Goal: Task Accomplishment & Management: Manage account settings

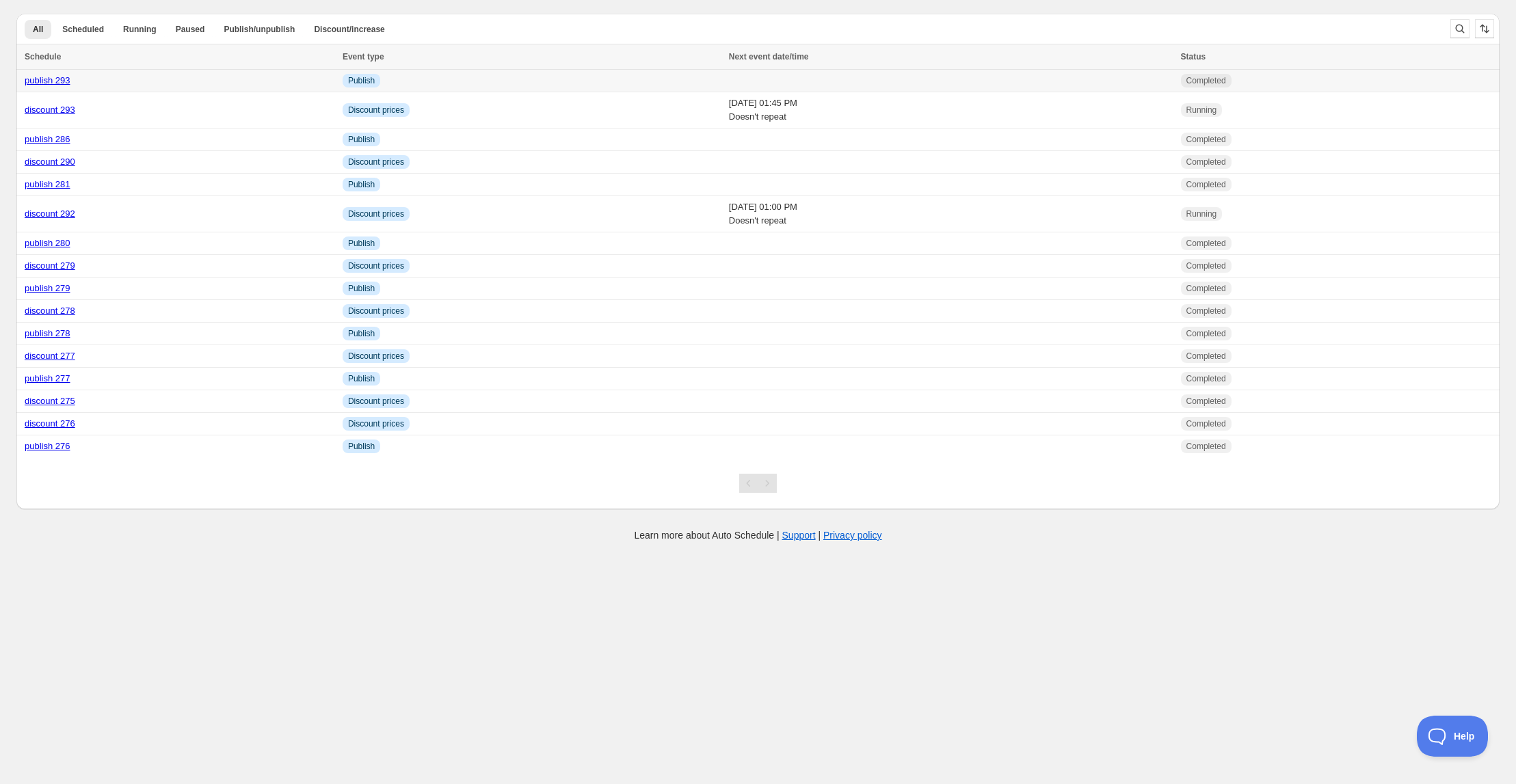
click at [59, 83] on link "publish 293" at bounding box center [47, 80] width 46 height 10
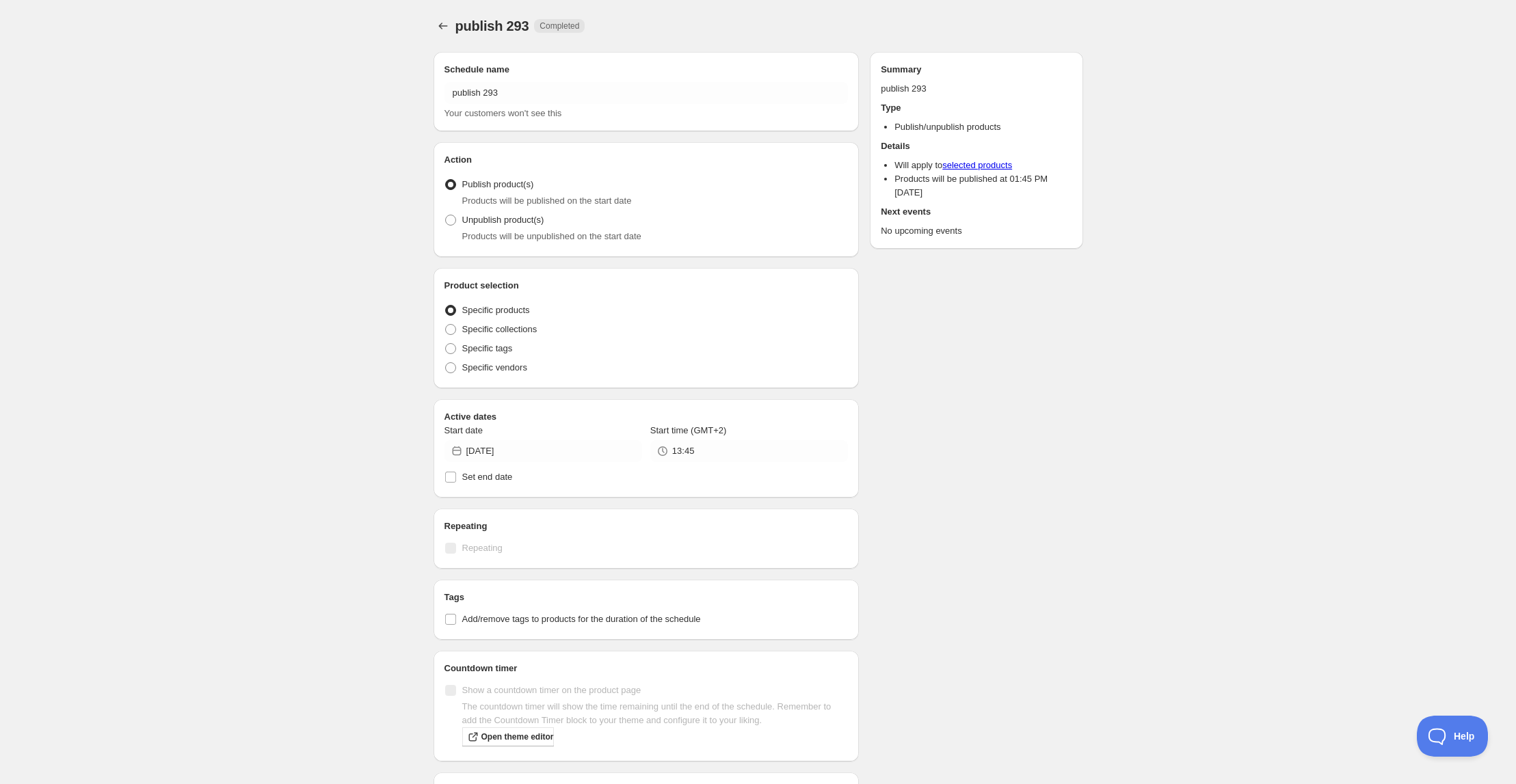
radio input "true"
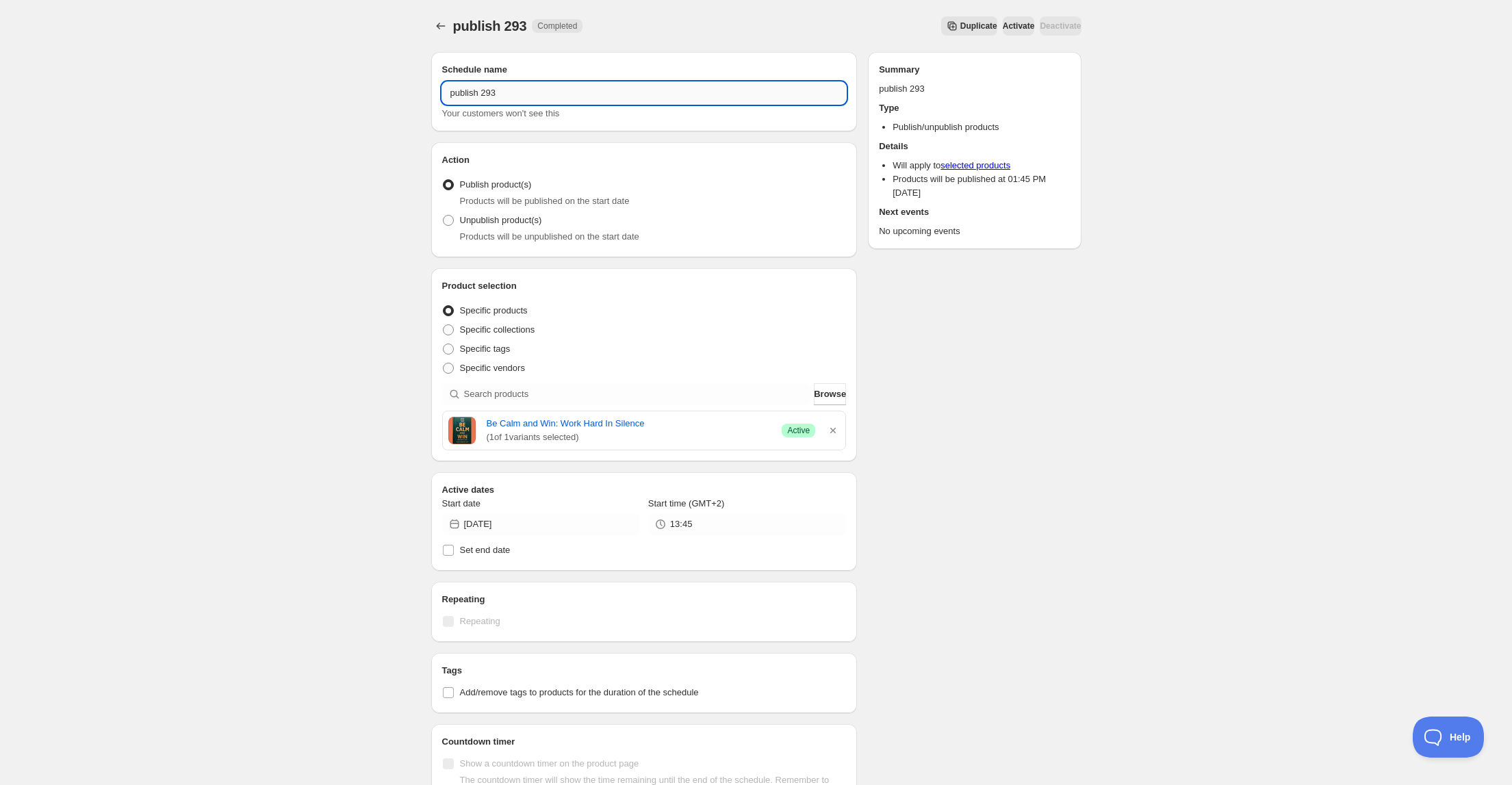
drag, startPoint x: 491, startPoint y: 91, endPoint x: 499, endPoint y: 92, distance: 8.1
click at [499, 92] on input "publish 293" at bounding box center [644, 93] width 404 height 22
type input "publish 294"
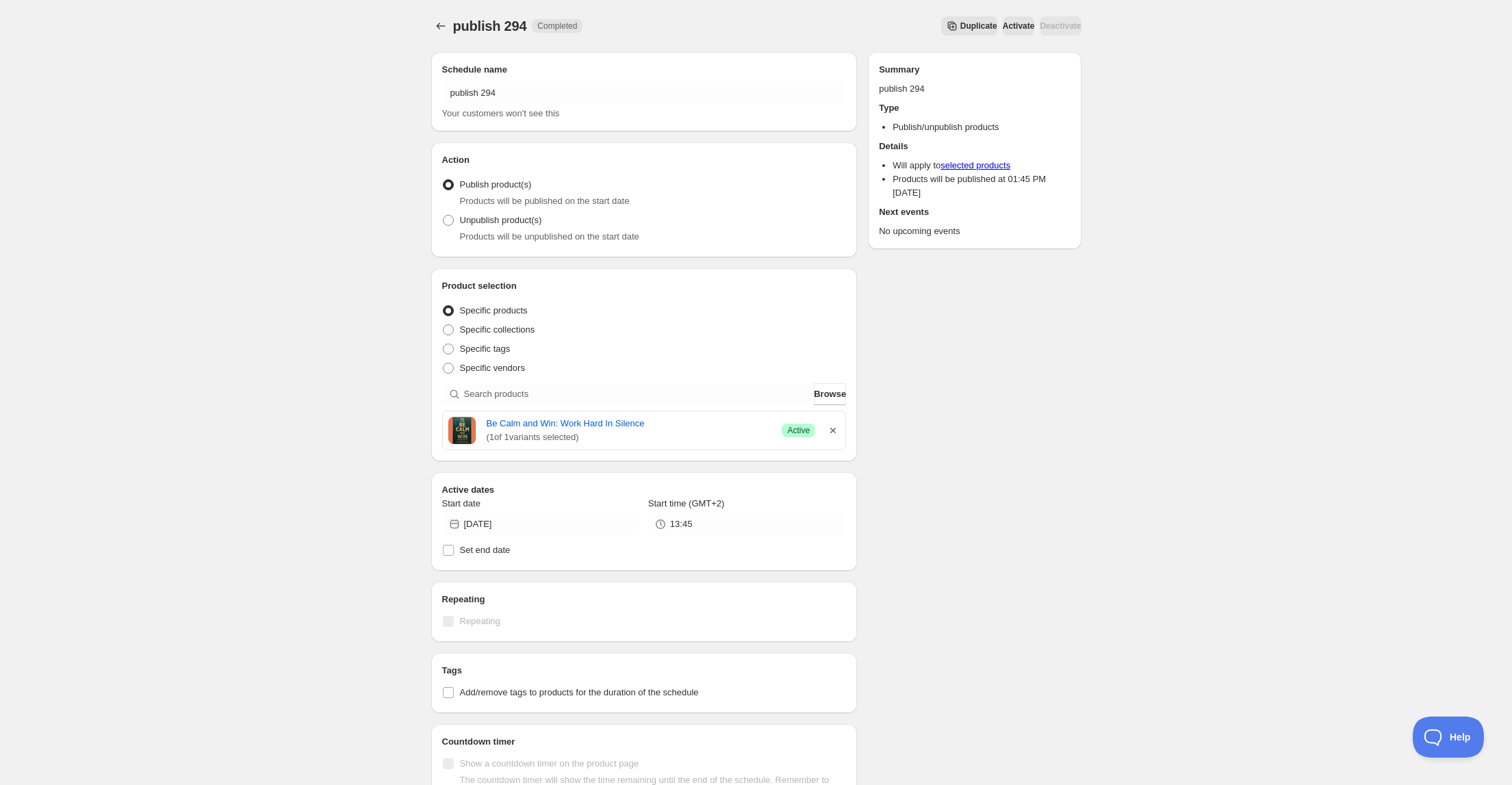
click at [834, 429] on icon "button" at bounding box center [833, 430] width 5 height 5
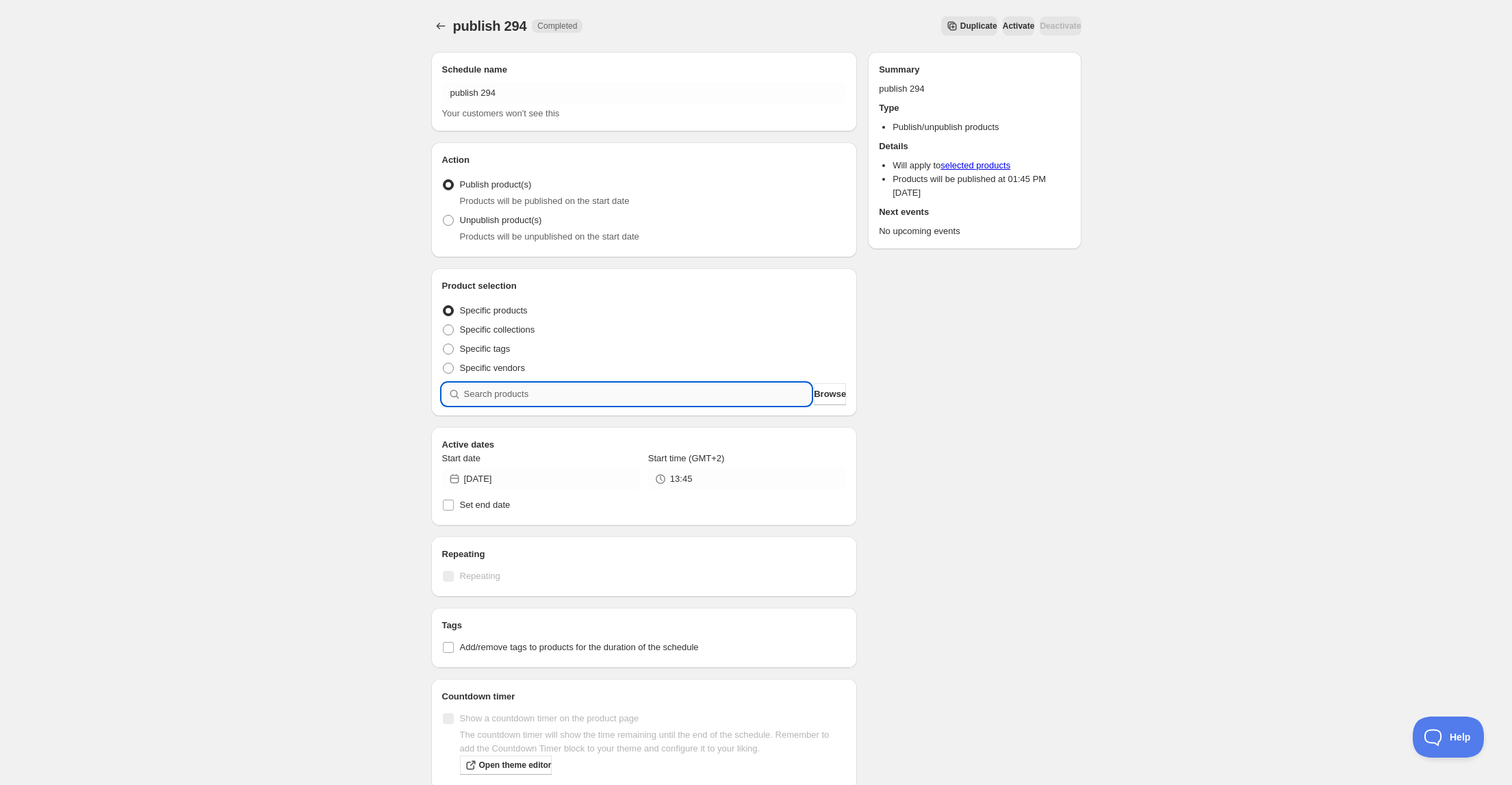
click at [708, 395] on input "search" at bounding box center [637, 394] width 347 height 22
type input "h"
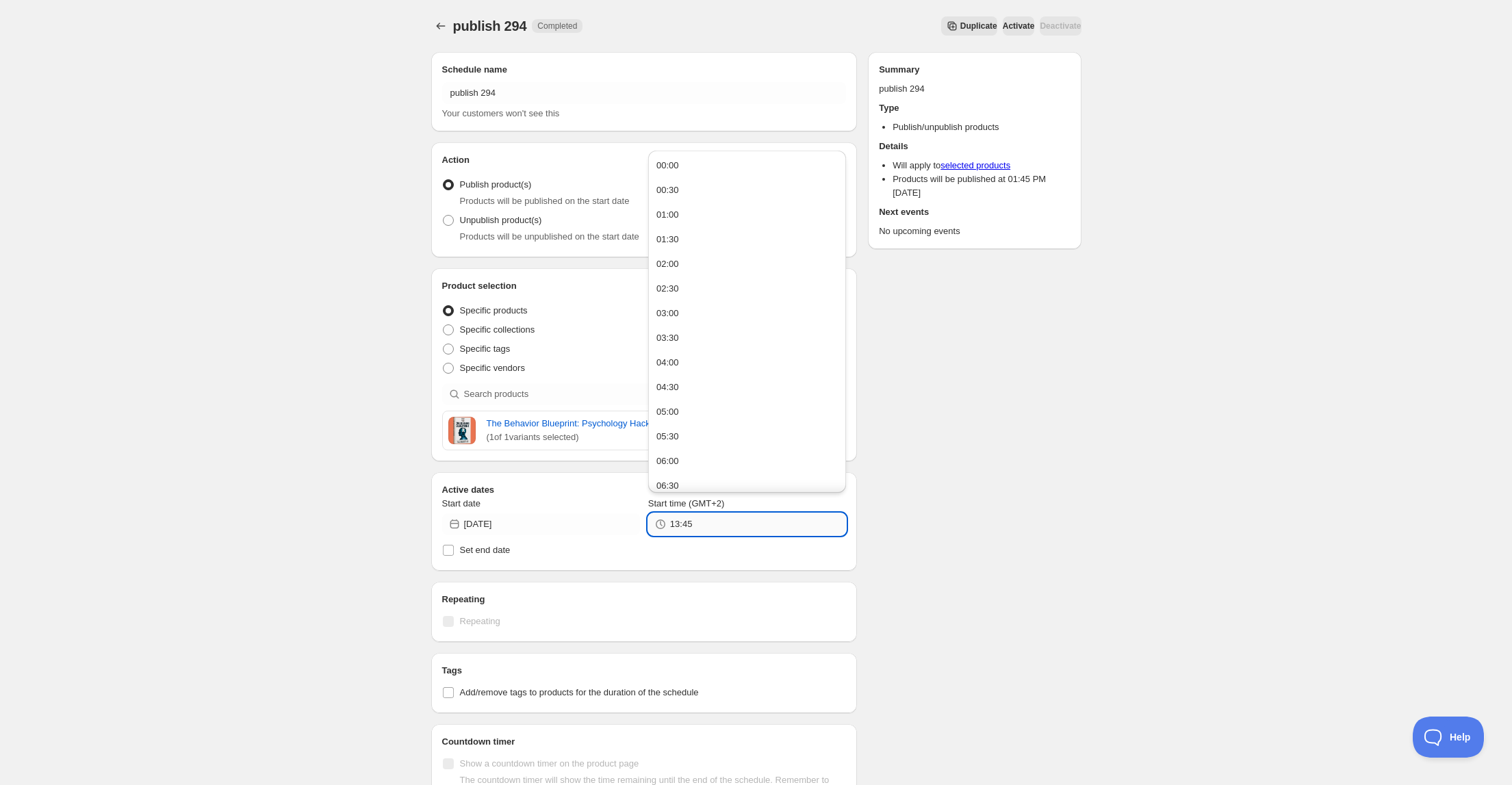
click at [684, 525] on input "13:45" at bounding box center [758, 524] width 176 height 22
click at [691, 310] on button "13:00" at bounding box center [747, 314] width 190 height 22
type input "13:00"
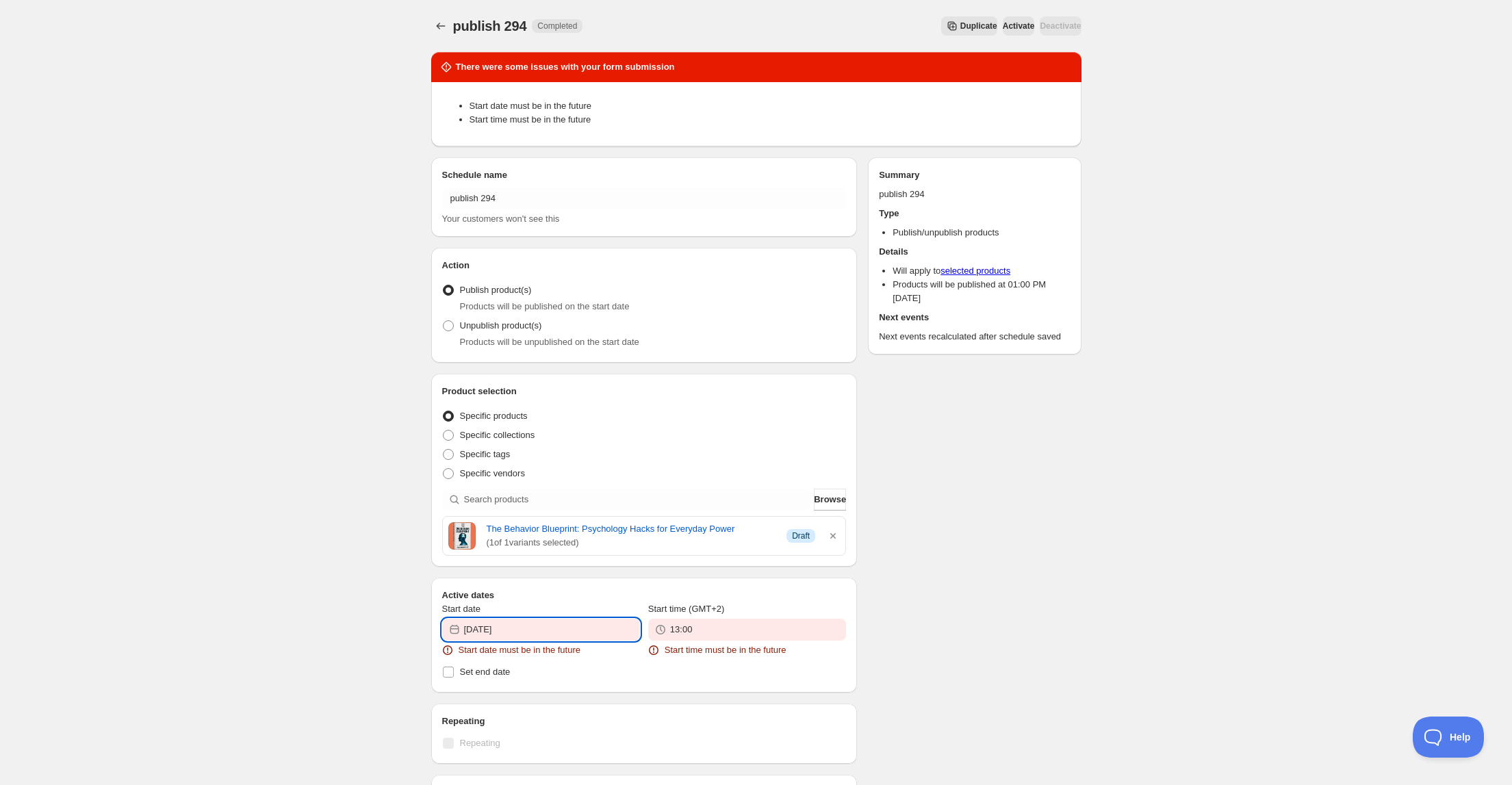
click at [523, 630] on input "[DATE]" at bounding box center [551, 630] width 176 height 22
click at [468, 539] on button "14" at bounding box center [465, 532] width 25 height 22
type input "[DATE]"
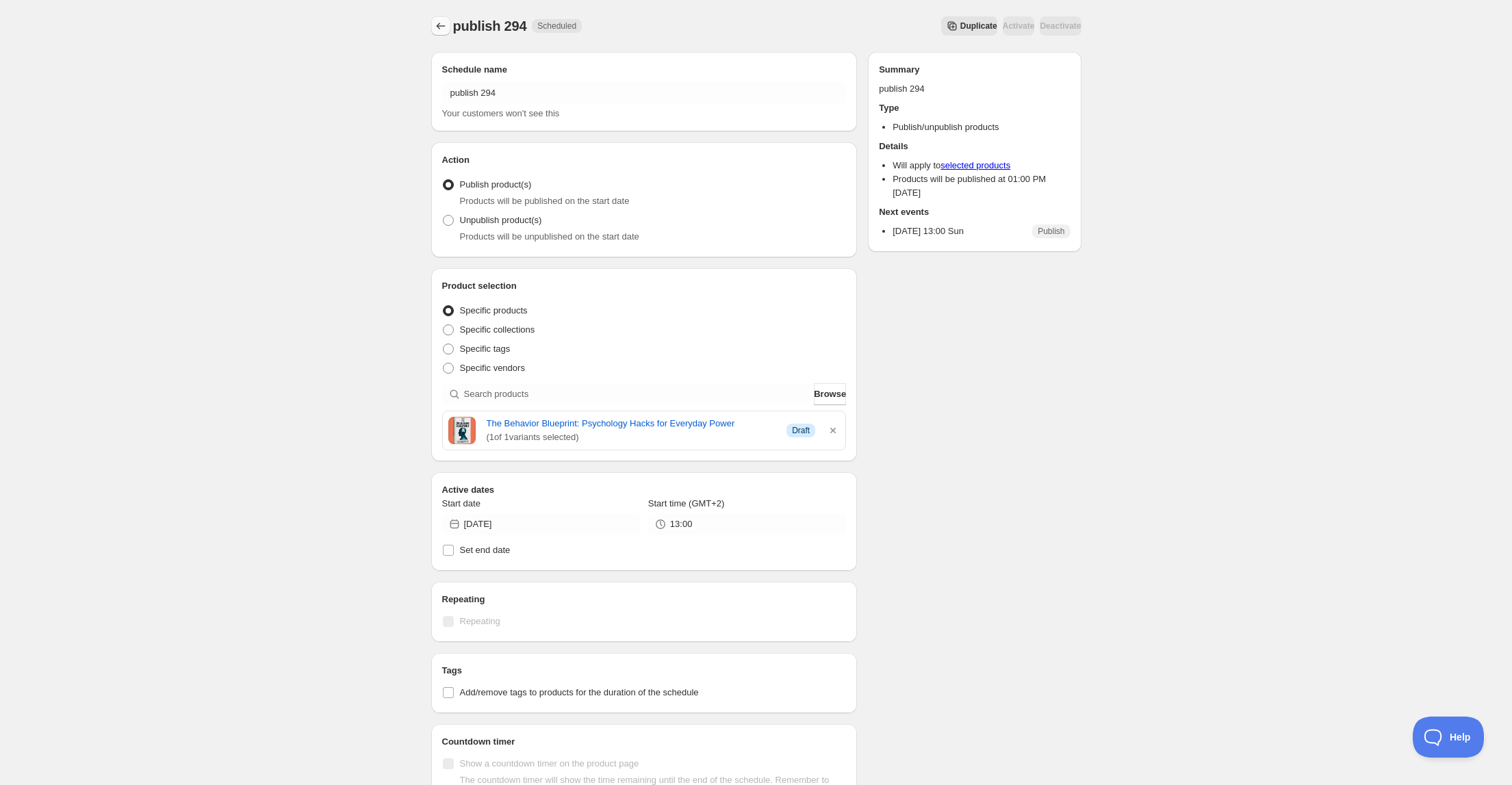
click at [438, 23] on icon "Schedules" at bounding box center [441, 26] width 14 height 14
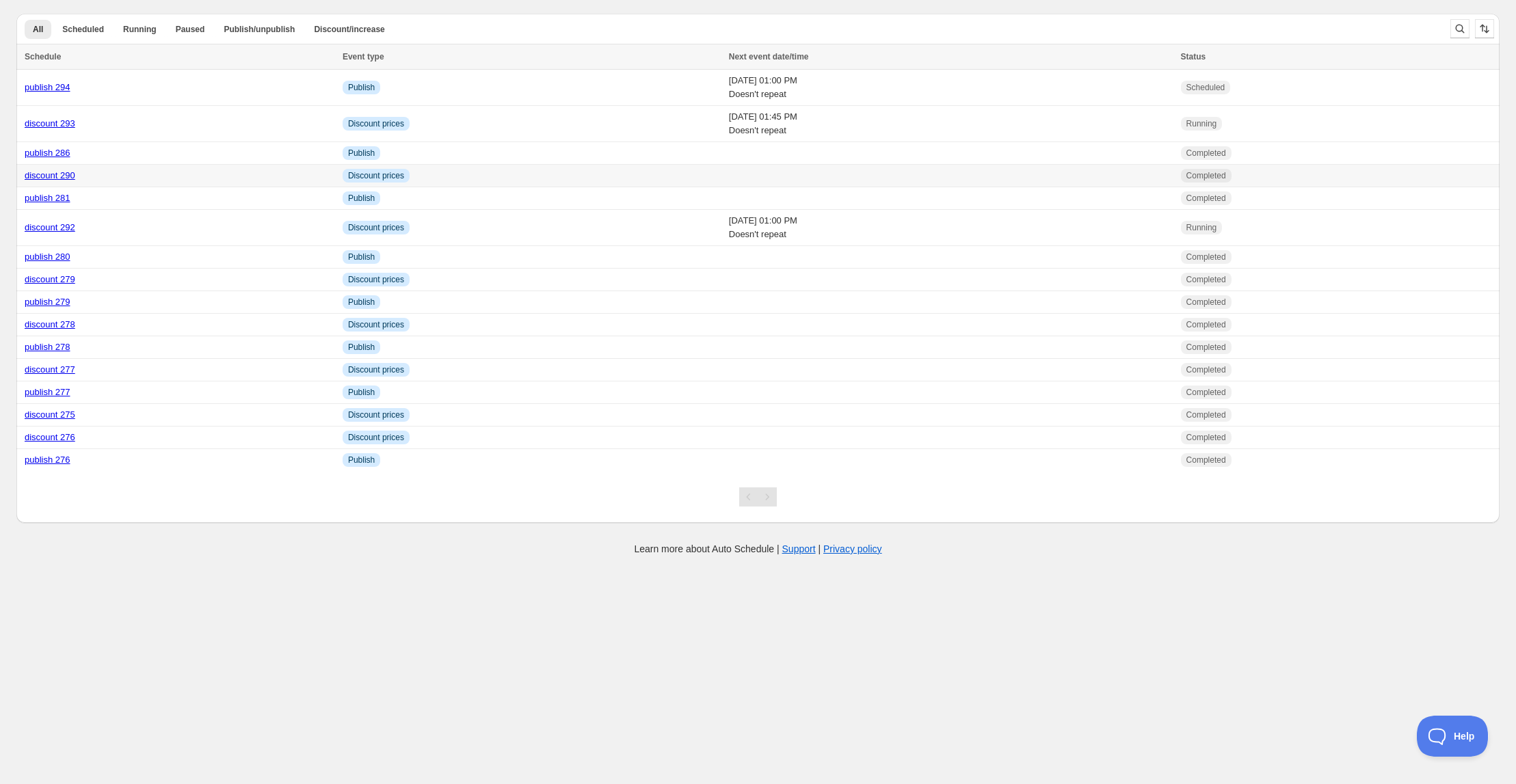
click at [58, 174] on link "discount 290" at bounding box center [50, 175] width 51 height 10
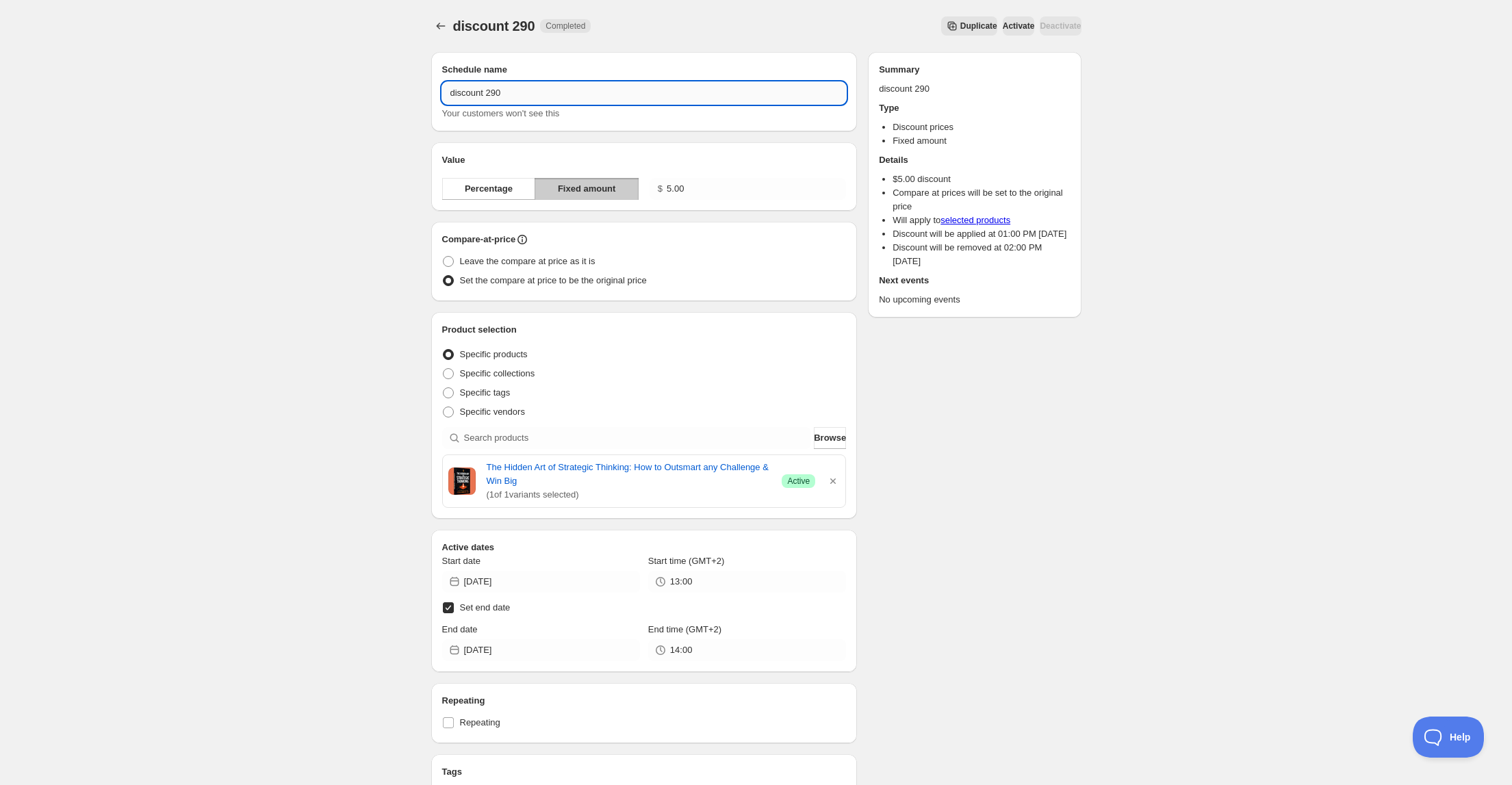
drag, startPoint x: 497, startPoint y: 95, endPoint x: 505, endPoint y: 95, distance: 8.0
click at [501, 95] on input "discount 290" at bounding box center [644, 93] width 404 height 22
type input "discount 294"
click at [834, 479] on icon "button" at bounding box center [833, 481] width 5 height 5
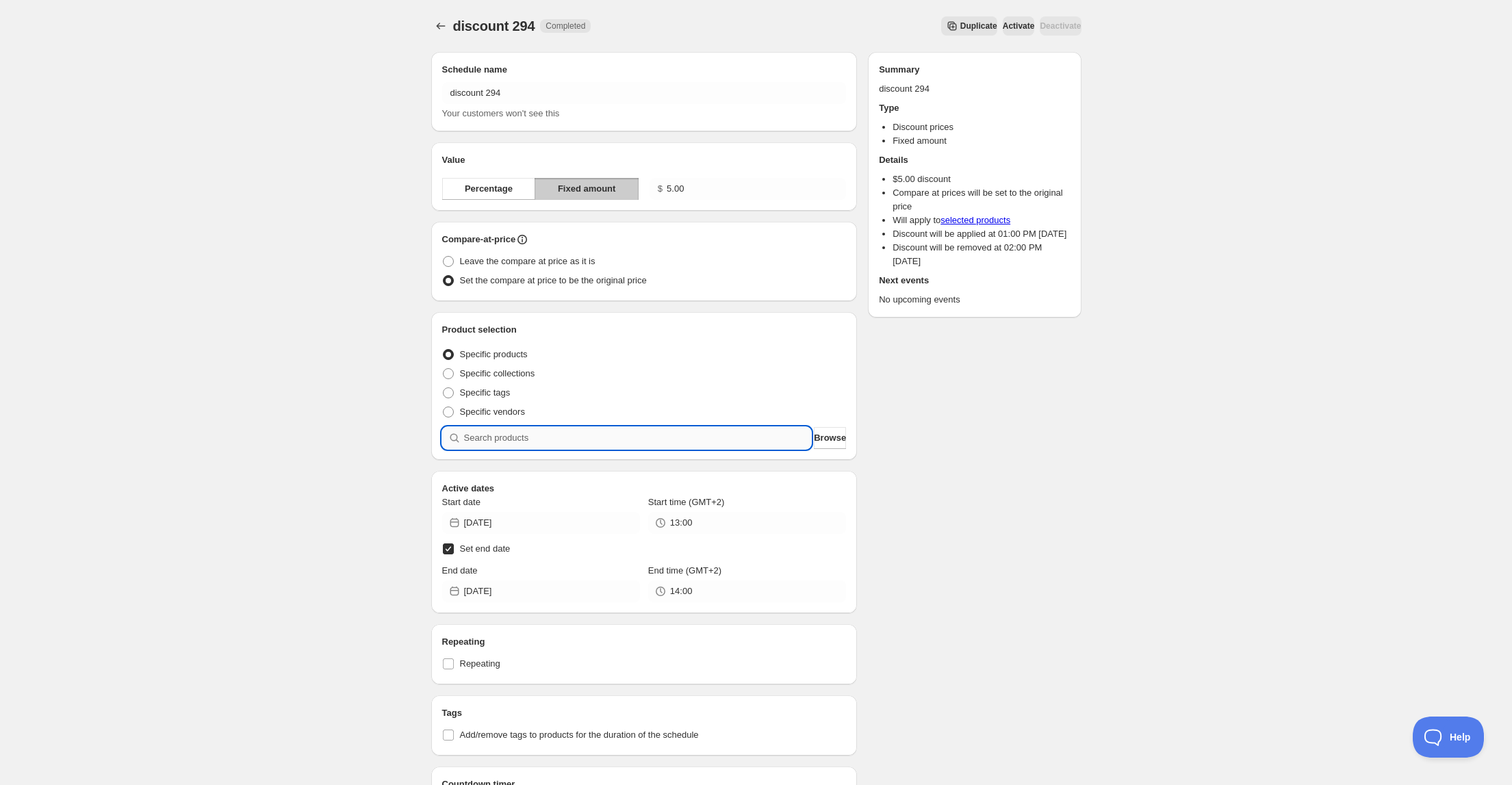
click at [591, 442] on input "search" at bounding box center [637, 438] width 347 height 22
type input "h"
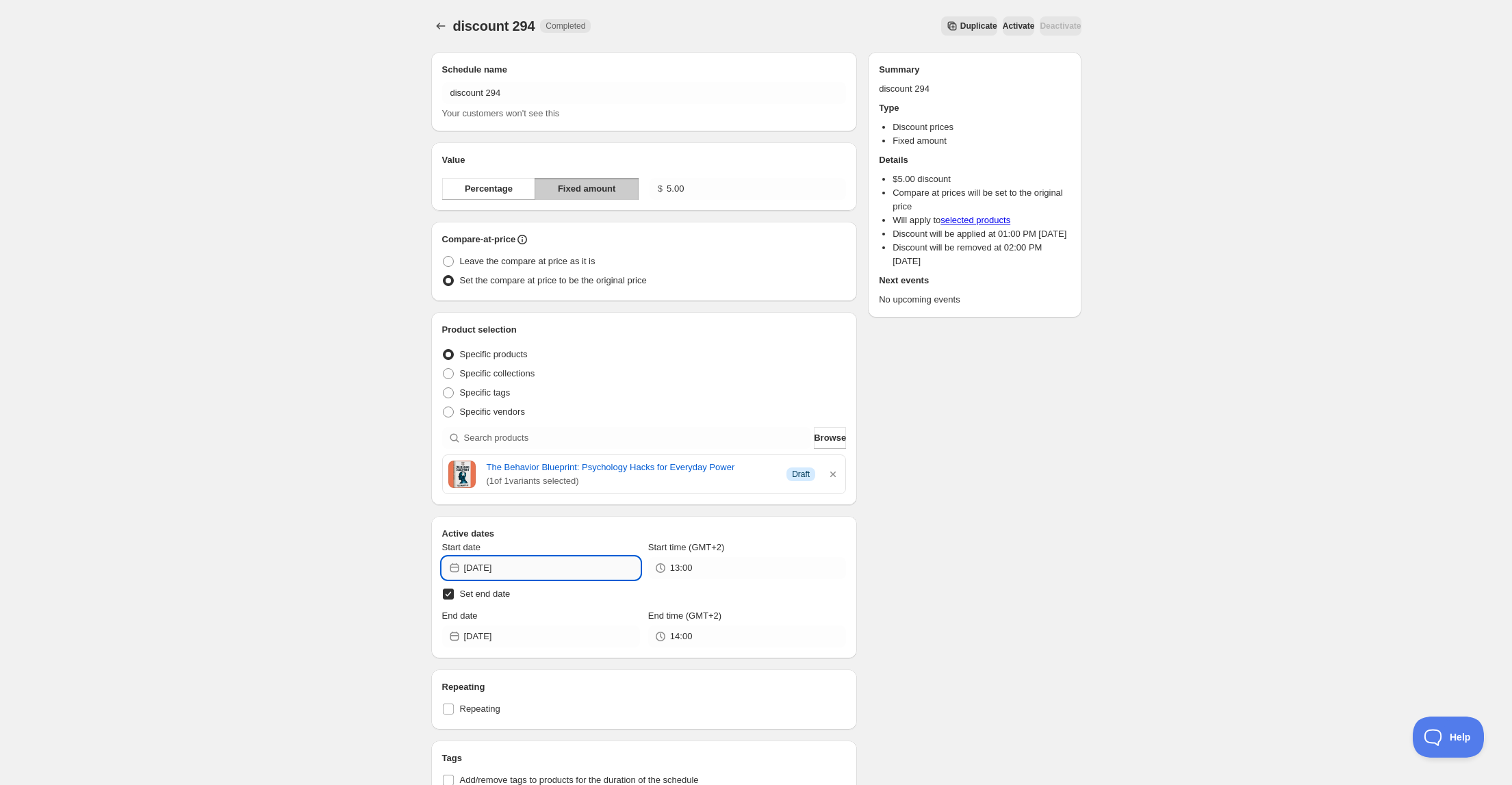
click at [501, 569] on input "[DATE]" at bounding box center [551, 568] width 176 height 22
click at [470, 684] on span "14" at bounding box center [465, 686] width 14 height 11
type input "[DATE]"
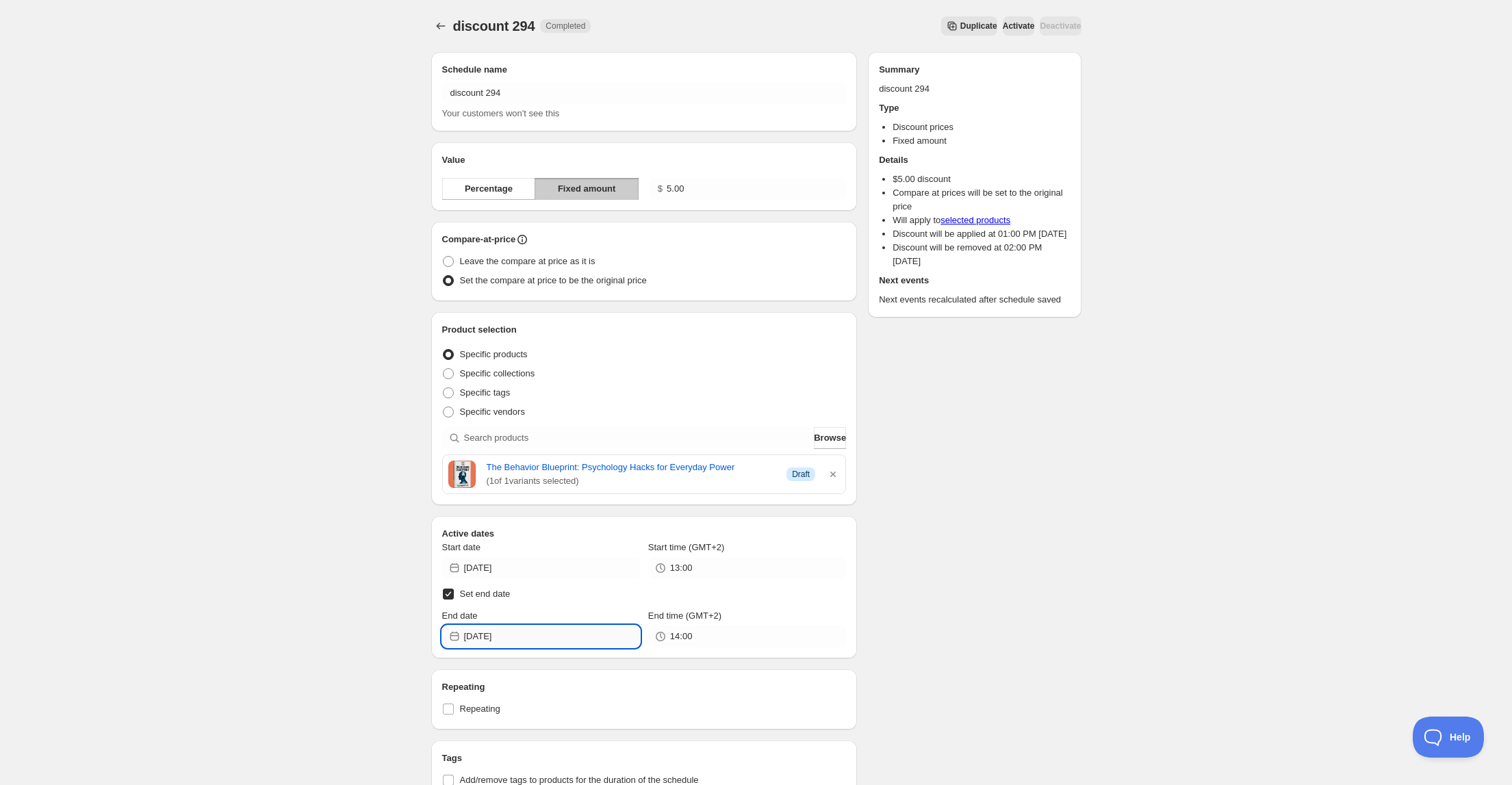
click at [516, 634] on input "[DATE]" at bounding box center [551, 636] width 176 height 22
click at [512, 540] on span "16" at bounding box center [515, 539] width 14 height 11
type input "[DATE]"
click at [676, 635] on input "14:00" at bounding box center [758, 636] width 176 height 22
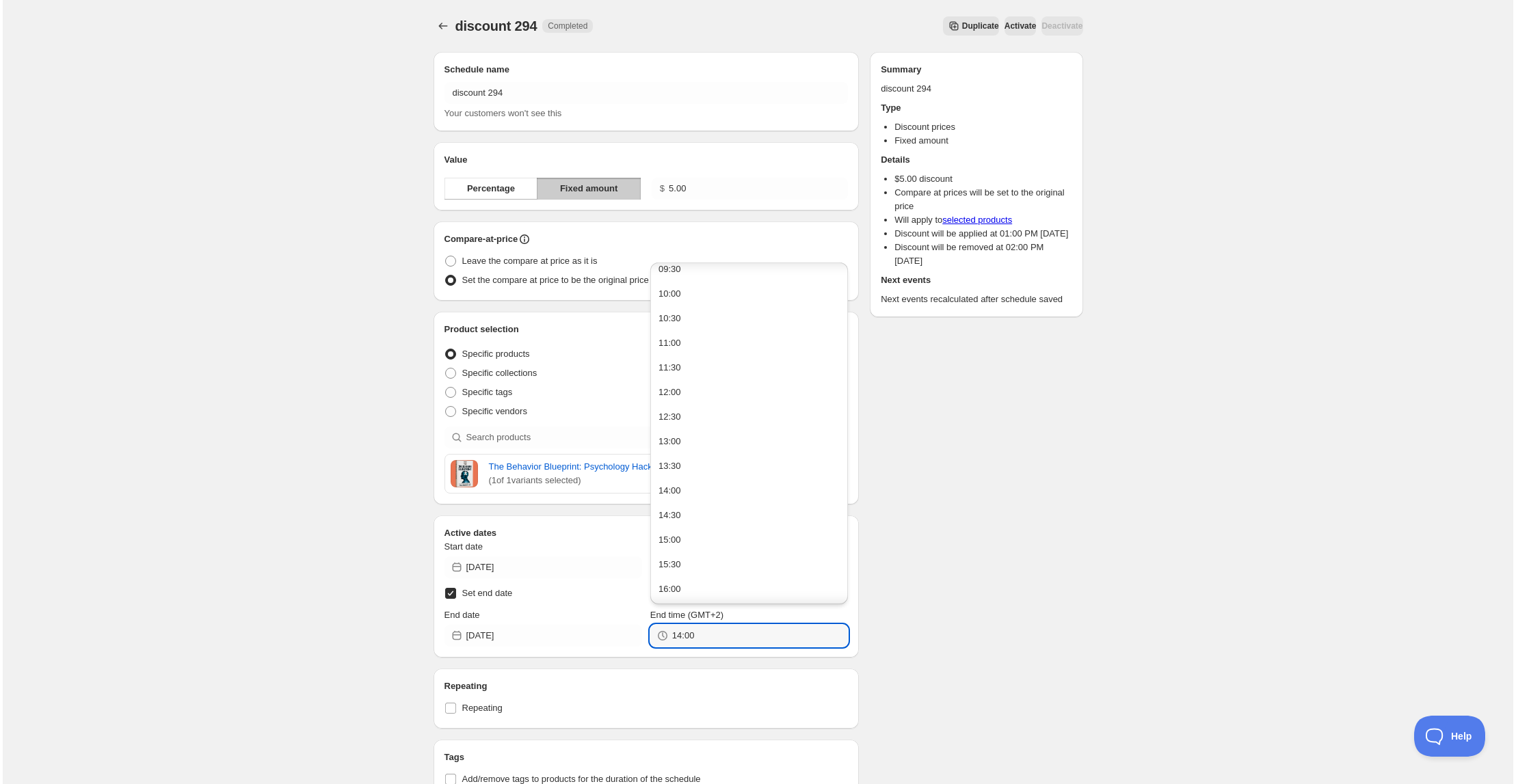
scroll to position [492, 0]
click at [698, 432] on button "13:00" at bounding box center [746, 425] width 190 height 22
type input "13:00"
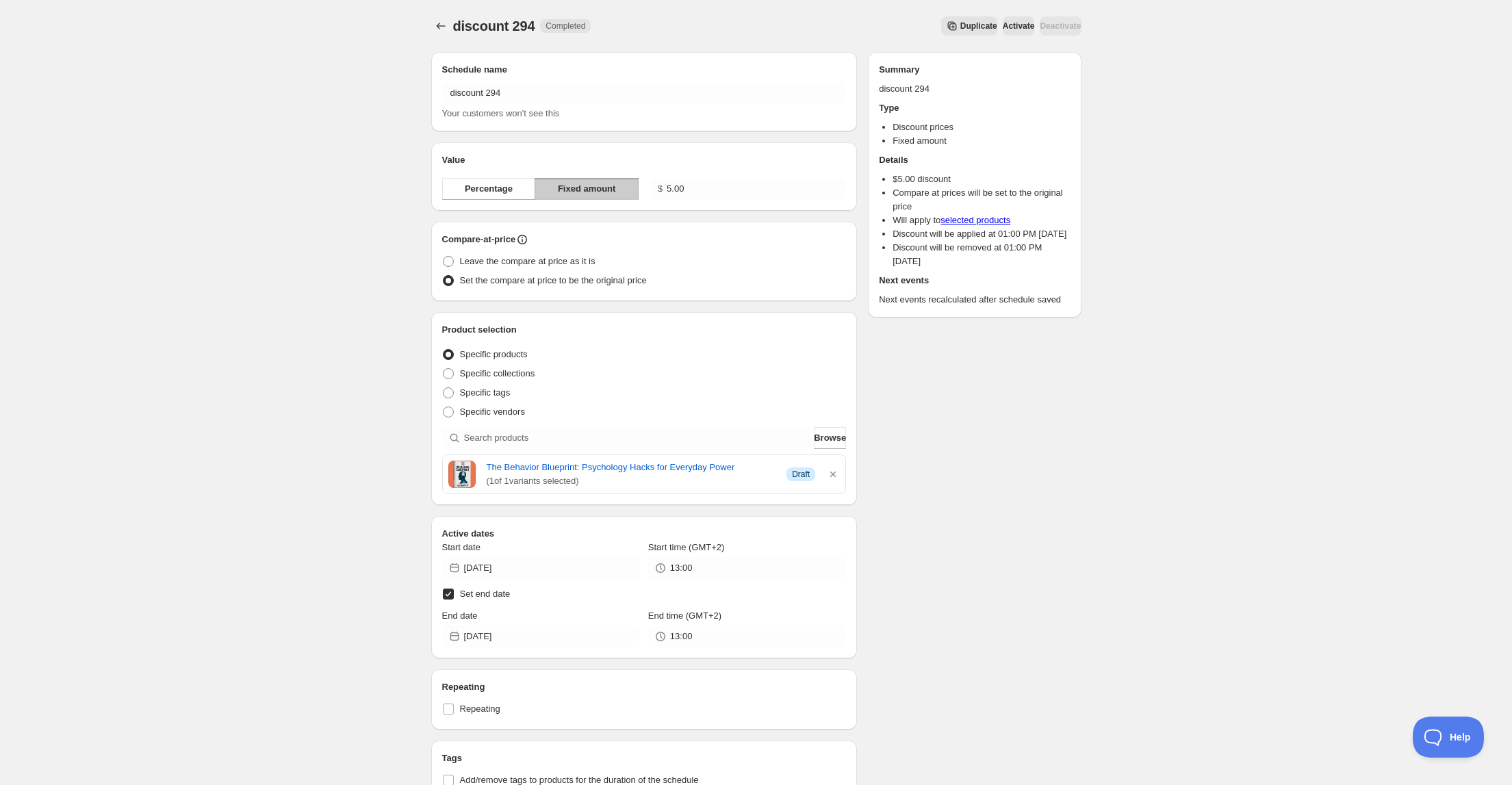
click at [1020, 543] on div "Schedule name discount 294 Your customers won't see this Value Percentage Fixed…" at bounding box center [750, 734] width 661 height 1386
click at [436, 29] on icon "Schedules" at bounding box center [441, 26] width 14 height 14
